Goal: Check status: Check status

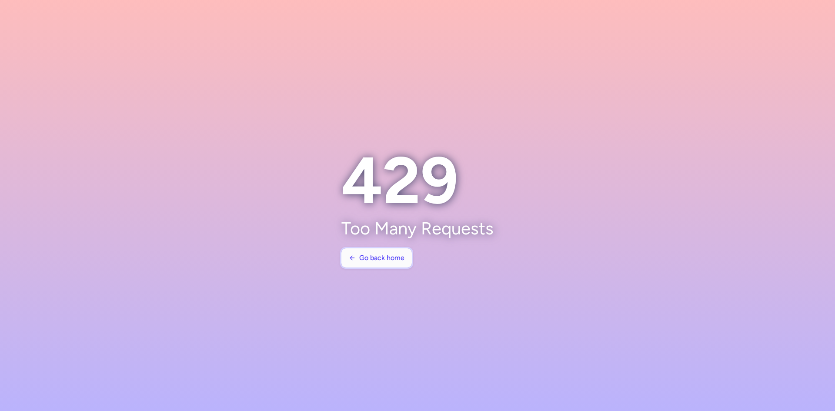
click at [387, 259] on span "Go back home" at bounding box center [381, 258] width 45 height 8
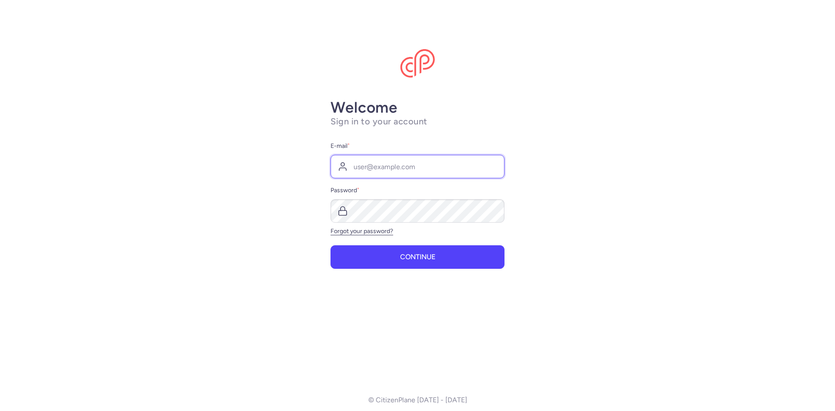
type input "[PERSON_NAME][EMAIL_ADDRESS][PERSON_NAME][DOMAIN_NAME]"
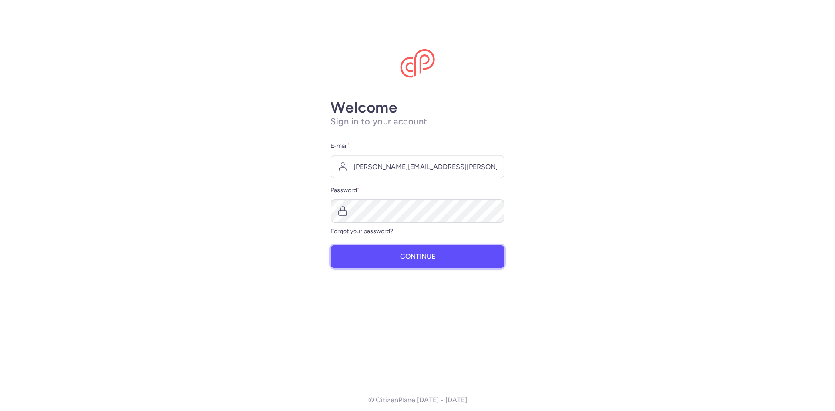
click at [429, 258] on span "Continue" at bounding box center [417, 257] width 35 height 8
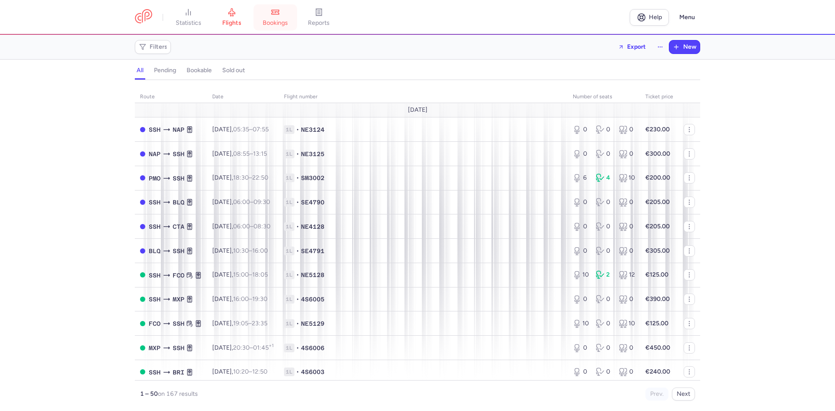
click at [277, 15] on icon at bounding box center [275, 12] width 9 height 9
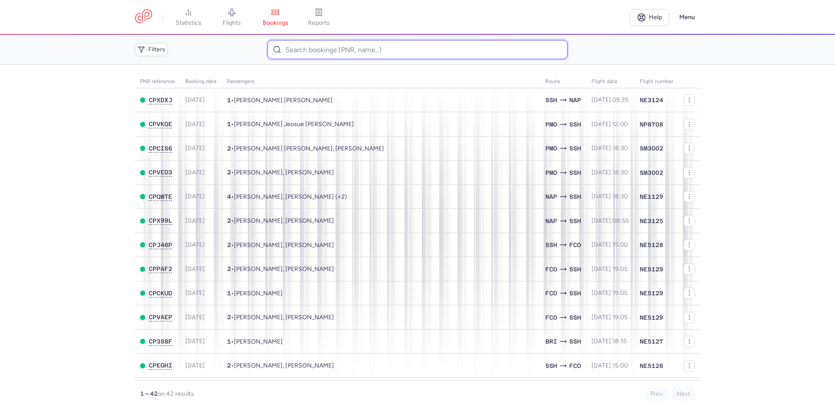
click at [324, 52] on input at bounding box center [417, 49] width 300 height 19
paste input "CPEGHI"
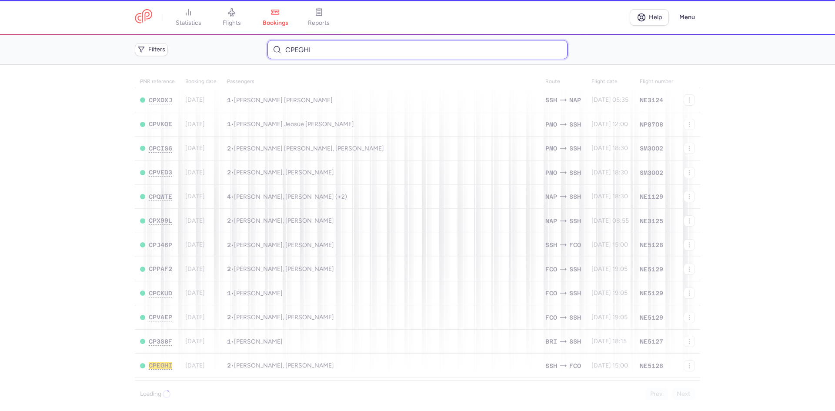
type input "CPEGHI"
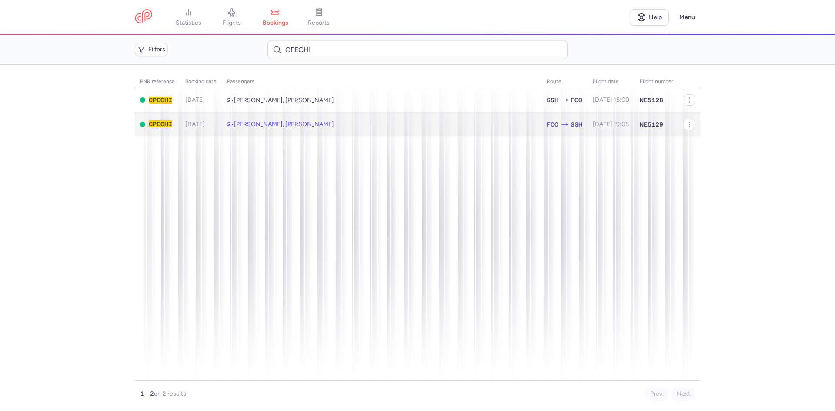
click at [588, 126] on td "[DATE] 19:05" at bounding box center [611, 124] width 47 height 24
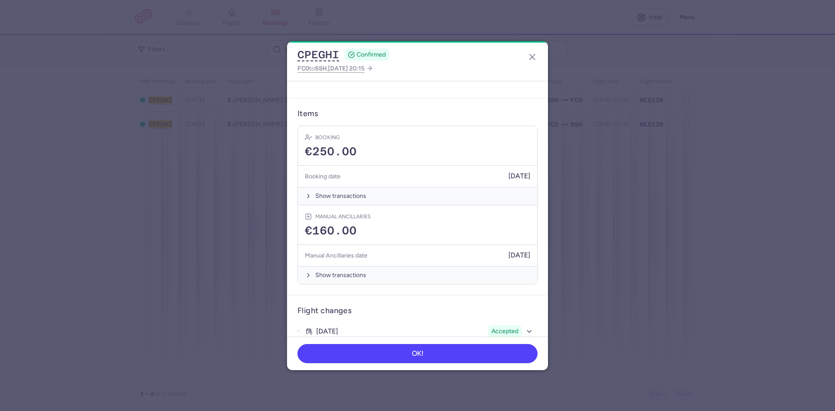
scroll to position [273, 0]
